Goal: Task Accomplishment & Management: Manage account settings

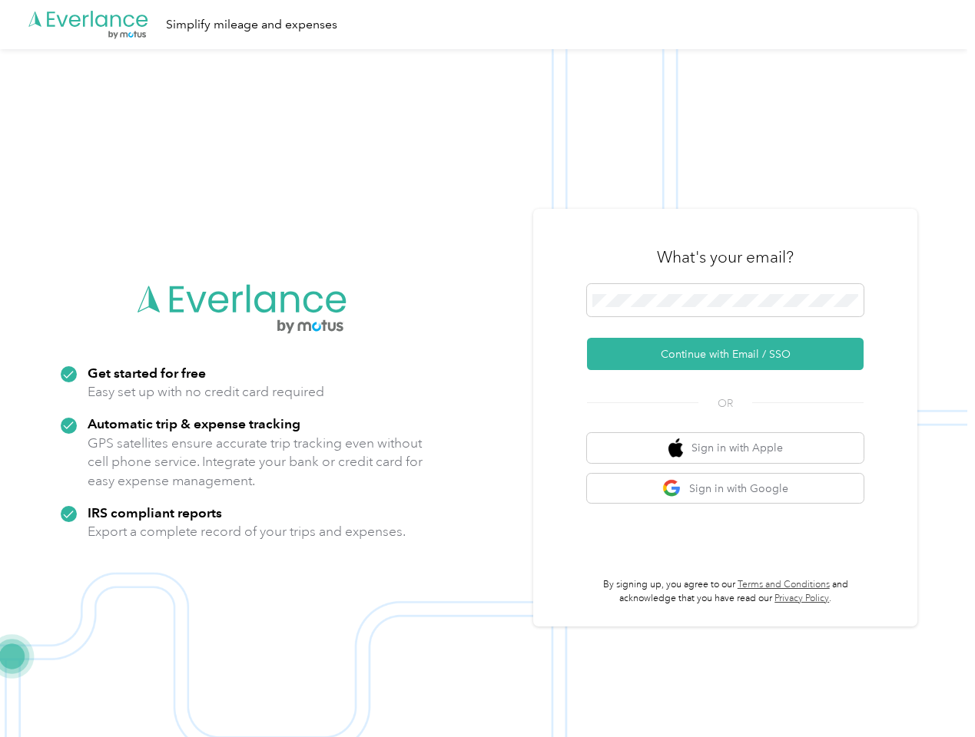
click at [487, 369] on img at bounding box center [483, 417] width 967 height 737
click at [487, 25] on div ".cls-1 { fill: #00adee; } .cls-2 { fill: #fff; } .cls-3 { fill: #707372; } .cls…" at bounding box center [483, 24] width 967 height 49
click at [731, 354] on button "Continue with Email / SSO" at bounding box center [725, 354] width 276 height 32
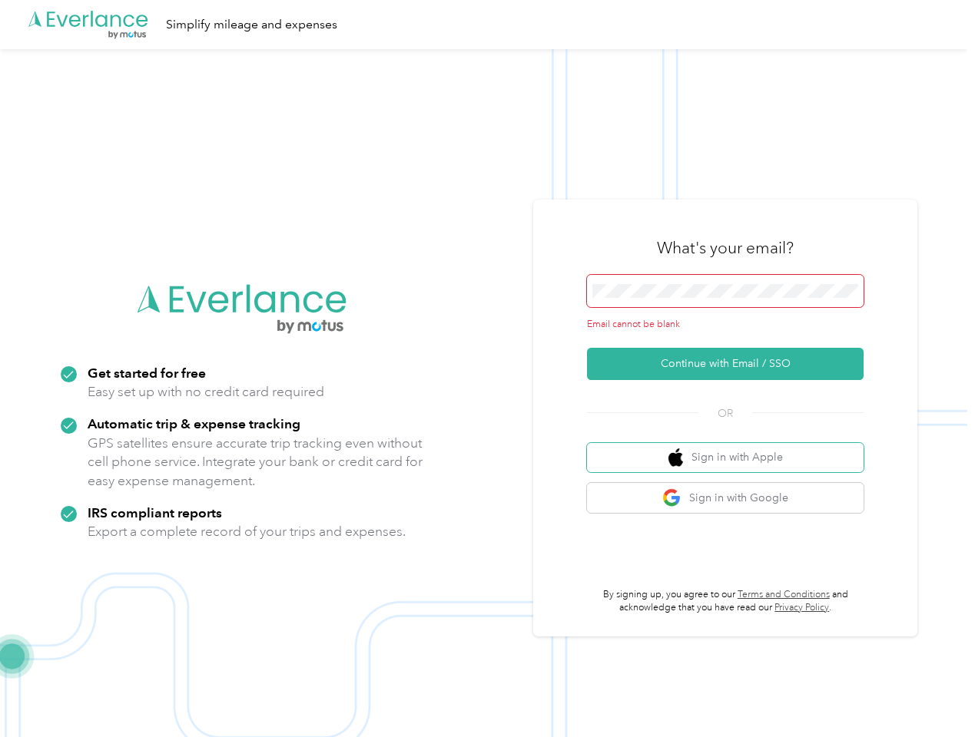
click at [731, 448] on button "Sign in with Apple" at bounding box center [725, 458] width 276 height 30
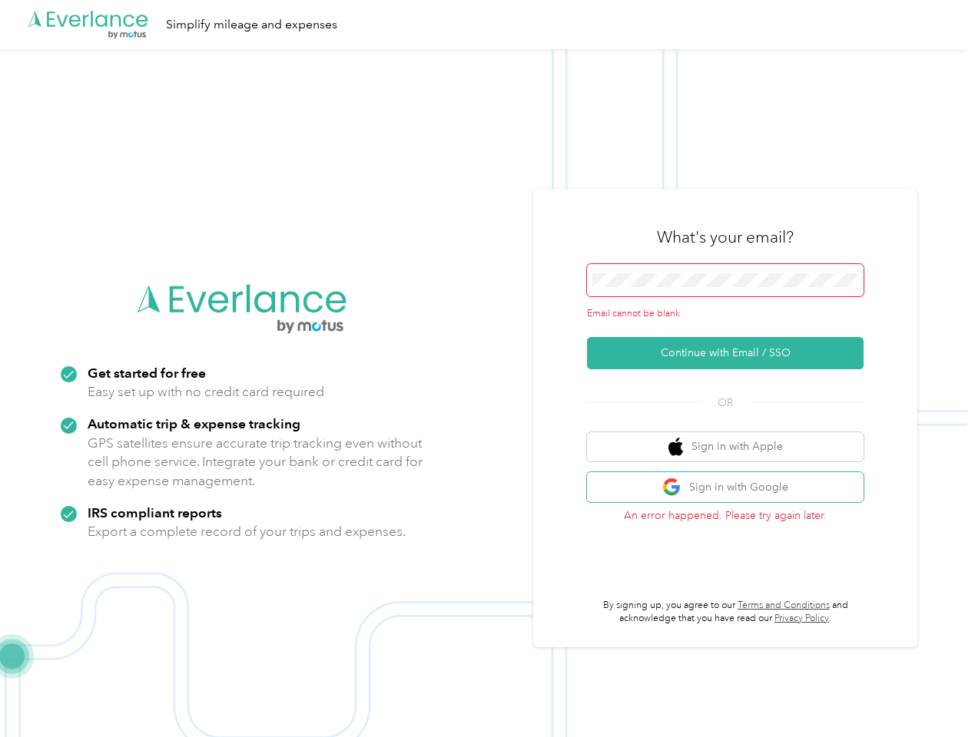
click at [731, 488] on button "Sign in with Google" at bounding box center [725, 487] width 276 height 30
